Goal: Information Seeking & Learning: Learn about a topic

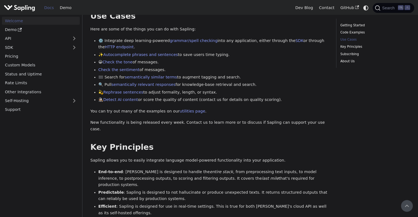
scroll to position [201, 0]
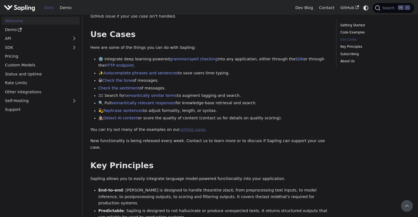
click at [179, 127] on link "utilities page" at bounding box center [192, 129] width 26 height 4
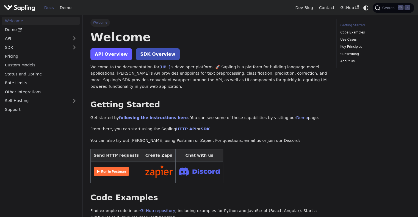
click at [116, 55] on link "API Overview" at bounding box center [111, 54] width 42 height 12
